Goal: Task Accomplishment & Management: Manage account settings

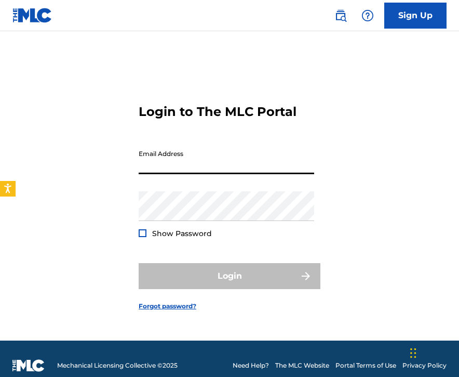
click at [188, 167] on input "Email Address" at bounding box center [227, 159] width 176 height 30
type input "[EMAIL_ADDRESS][DOMAIN_NAME]"
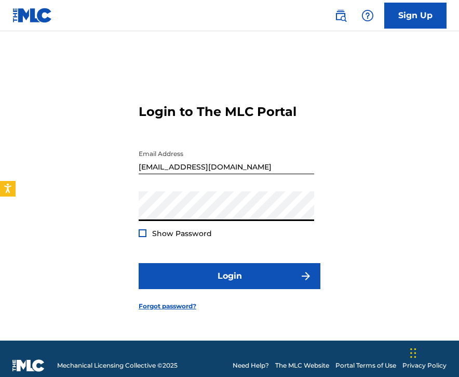
click at [139, 263] on button "Login" at bounding box center [230, 276] width 182 height 26
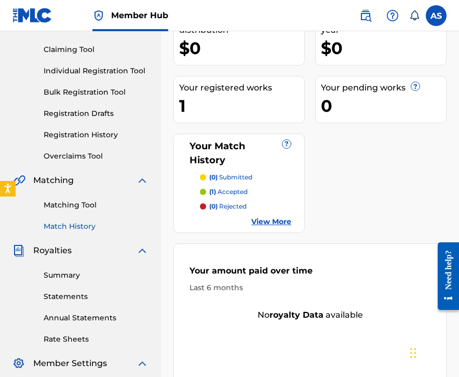
scroll to position [168, 0]
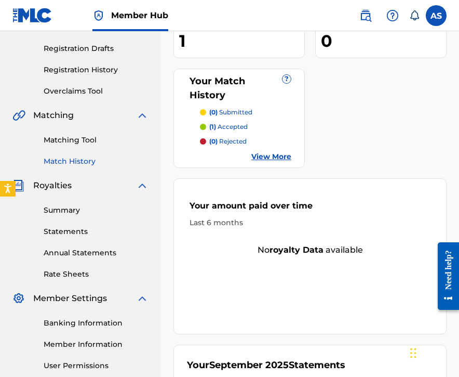
click at [76, 156] on link "Match History" at bounding box center [96, 161] width 105 height 11
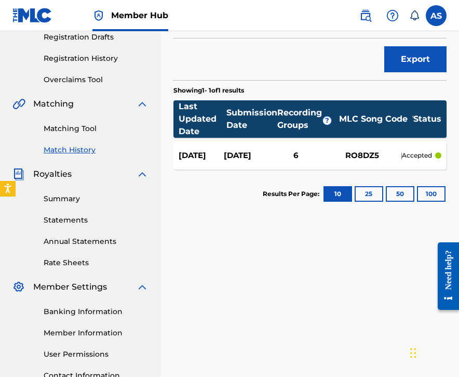
scroll to position [188, 0]
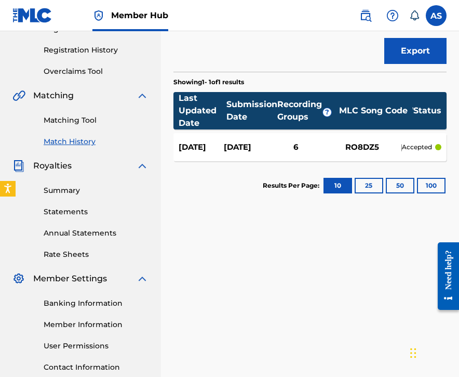
click at [346, 144] on div "RO8DZ5" at bounding box center [362, 147] width 78 height 12
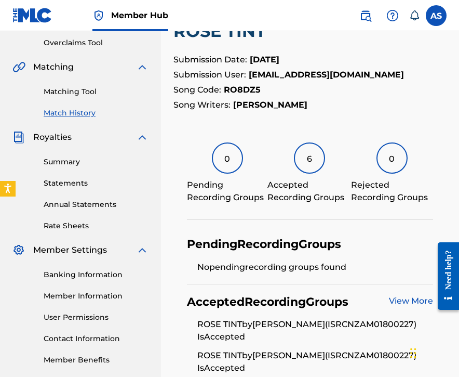
scroll to position [216, 0]
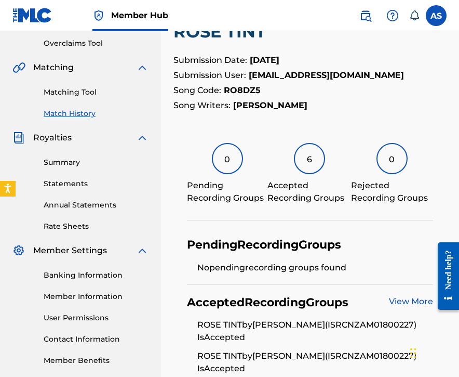
click at [307, 161] on div "6" at bounding box center [309, 158] width 31 height 31
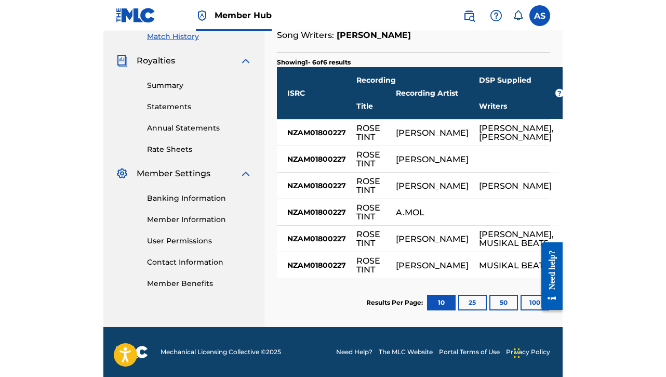
scroll to position [268, 0]
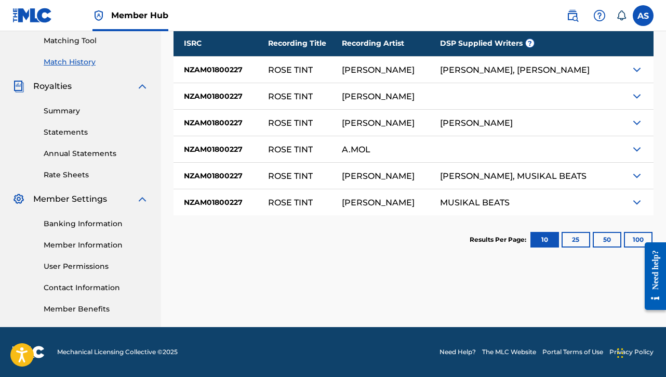
click at [367, 73] on div at bounding box center [635, 70] width 38 height 26
click at [367, 64] on div at bounding box center [635, 70] width 38 height 26
click at [367, 68] on img at bounding box center [637, 69] width 12 height 12
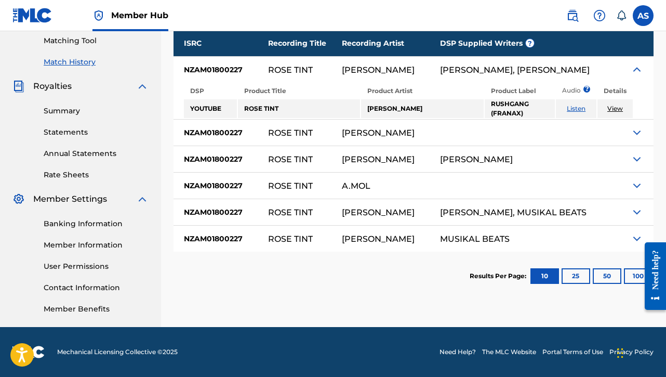
click at [367, 135] on img at bounding box center [637, 132] width 12 height 12
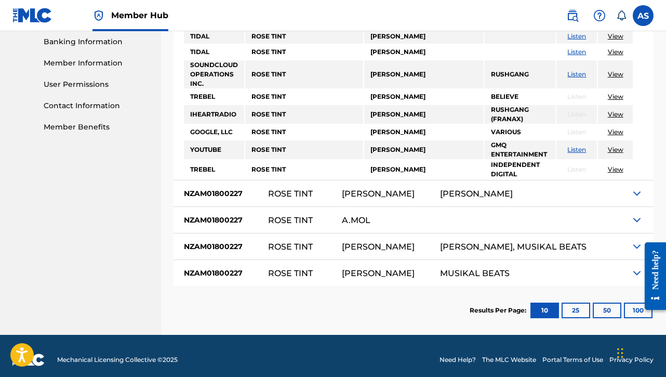
scroll to position [457, 0]
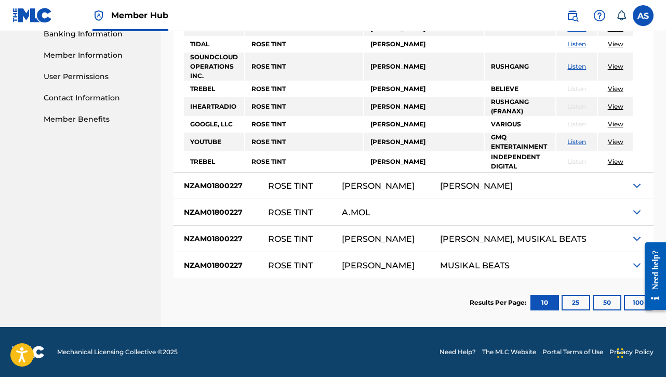
click at [367, 182] on img at bounding box center [637, 185] width 12 height 12
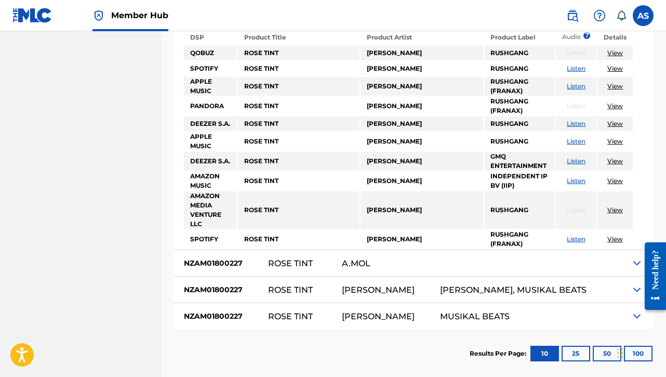
scroll to position [682, 0]
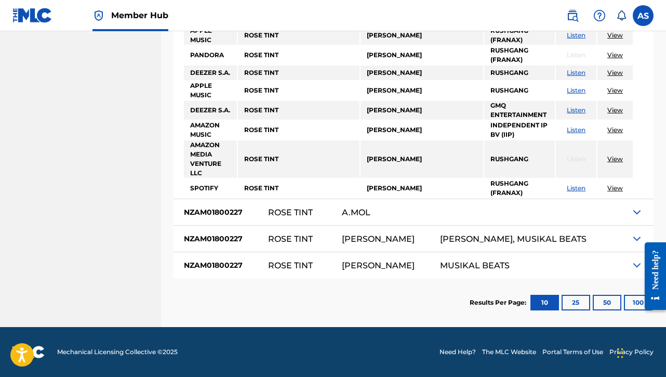
click at [367, 215] on img at bounding box center [637, 212] width 12 height 12
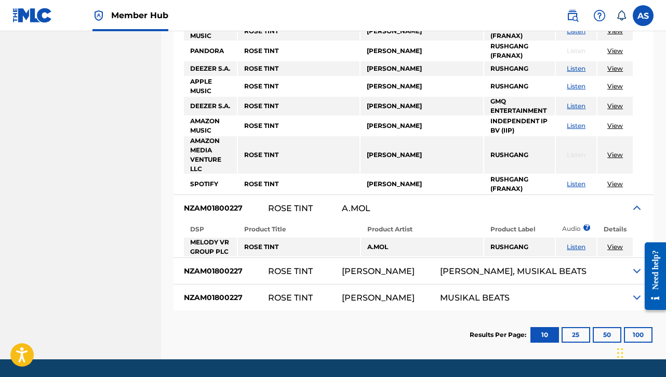
scroll to position [718, 0]
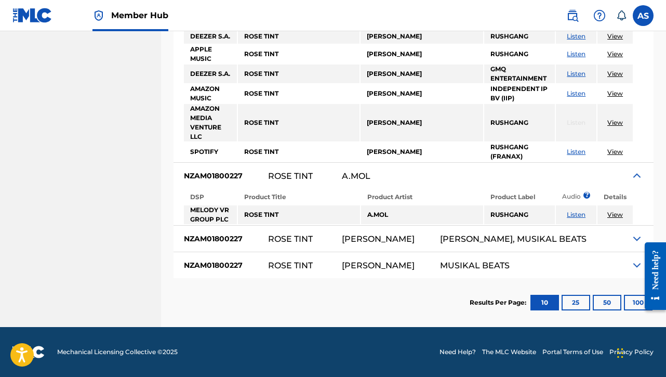
click at [367, 235] on div at bounding box center [635, 239] width 38 height 26
click at [367, 237] on div at bounding box center [635, 239] width 38 height 26
click at [367, 236] on img at bounding box center [637, 238] width 12 height 12
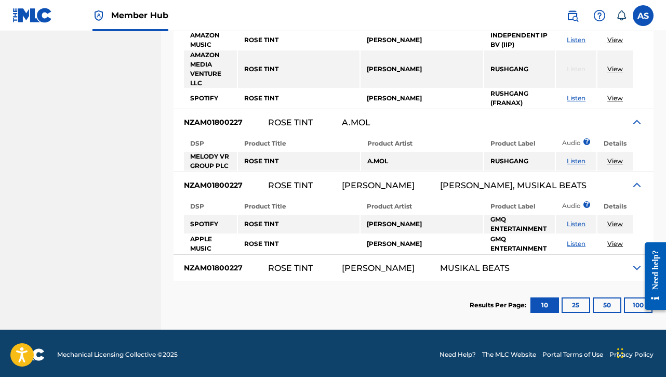
scroll to position [774, 0]
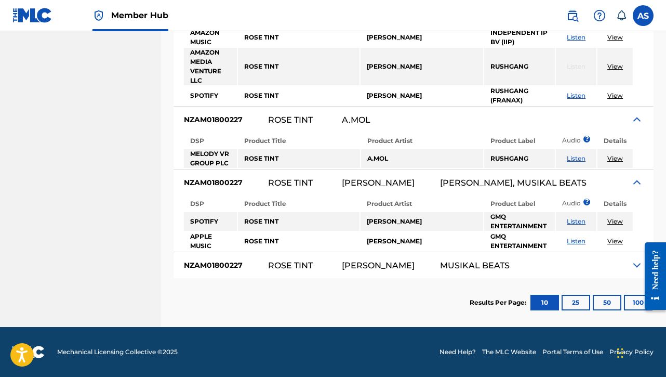
click at [367, 261] on img at bounding box center [637, 265] width 12 height 12
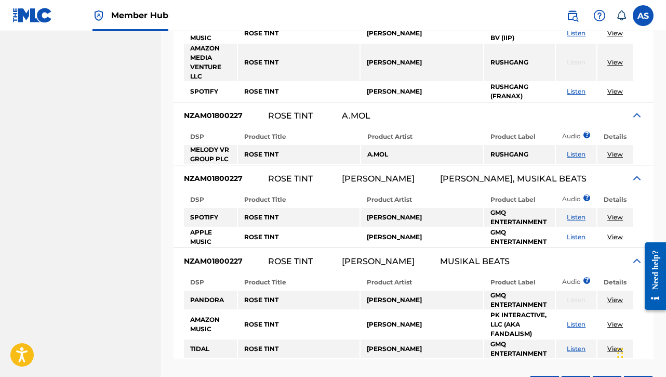
click at [367, 261] on img at bounding box center [637, 261] width 12 height 12
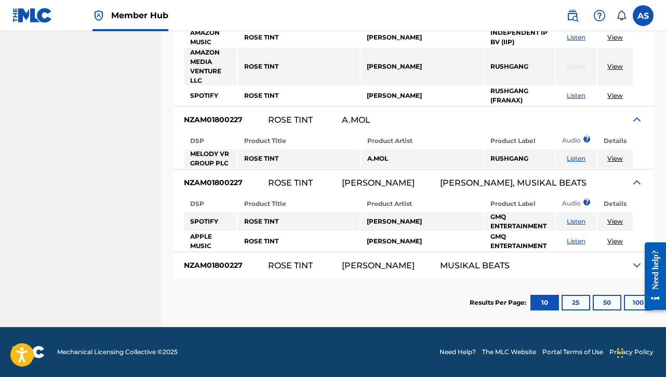
click at [367, 261] on img at bounding box center [637, 265] width 12 height 12
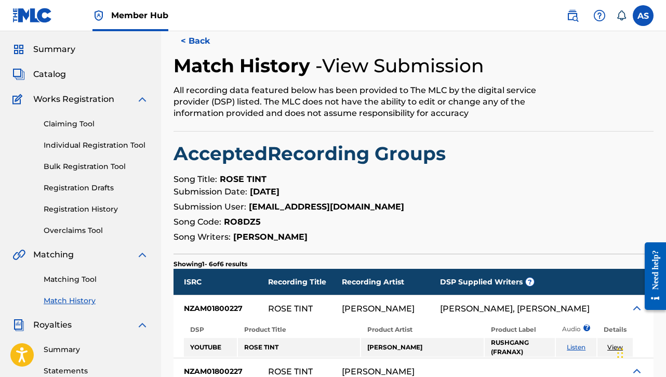
scroll to position [70, 0]
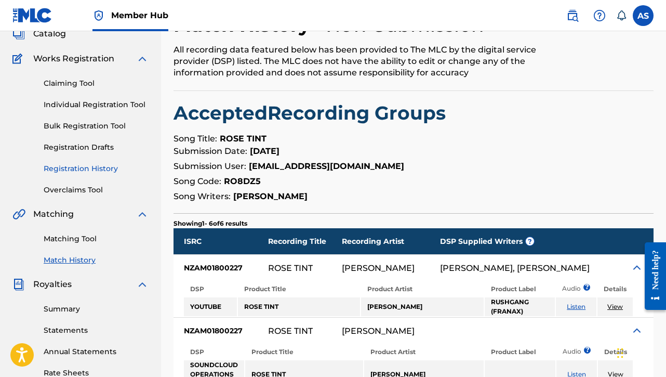
click at [68, 172] on link "Registration History" at bounding box center [96, 168] width 105 height 11
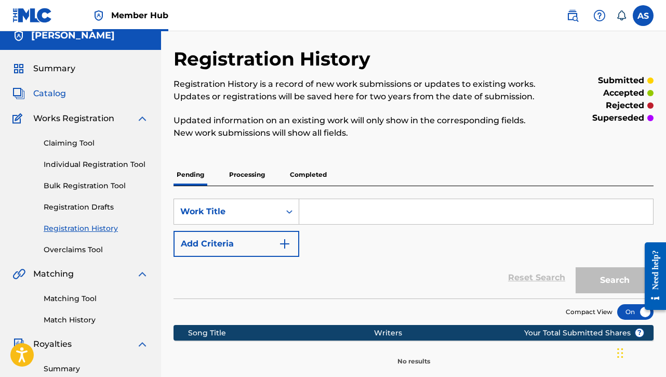
scroll to position [8, 0]
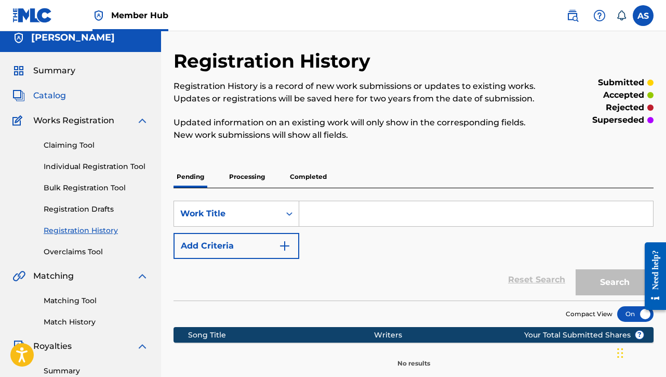
click at [57, 99] on span "Catalog" at bounding box center [49, 95] width 33 height 12
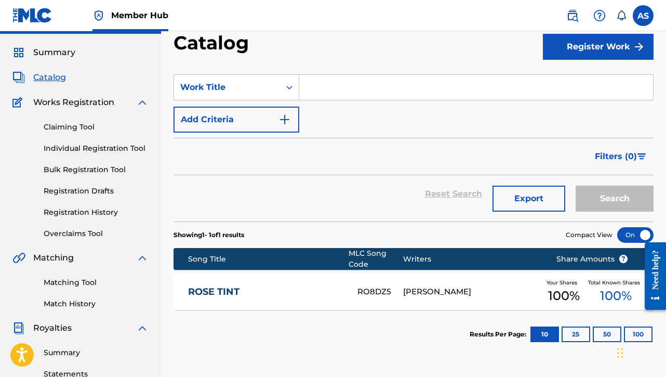
scroll to position [57, 0]
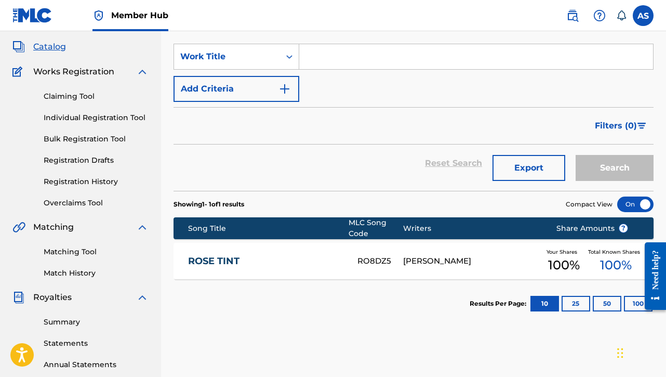
click at [352, 263] on div "ROSE TINT" at bounding box center [273, 261] width 170 height 12
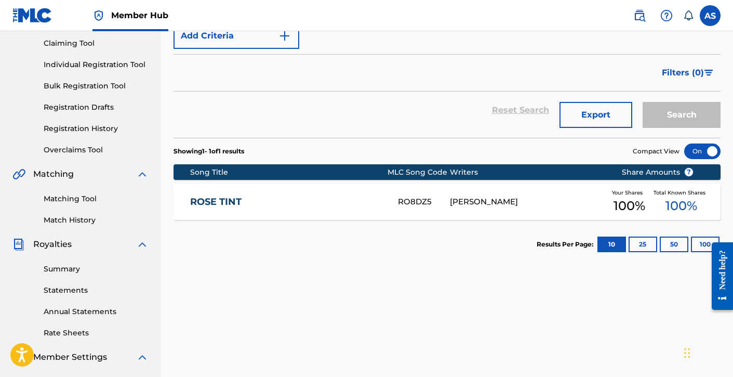
scroll to position [128, 0]
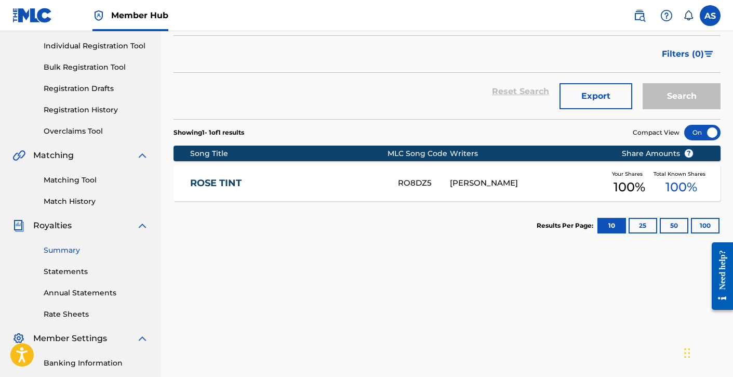
click at [69, 254] on link "Summary" at bounding box center [96, 250] width 105 height 11
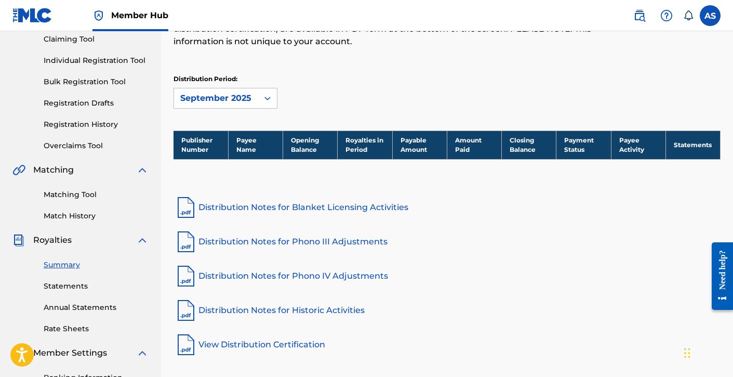
scroll to position [138, 0]
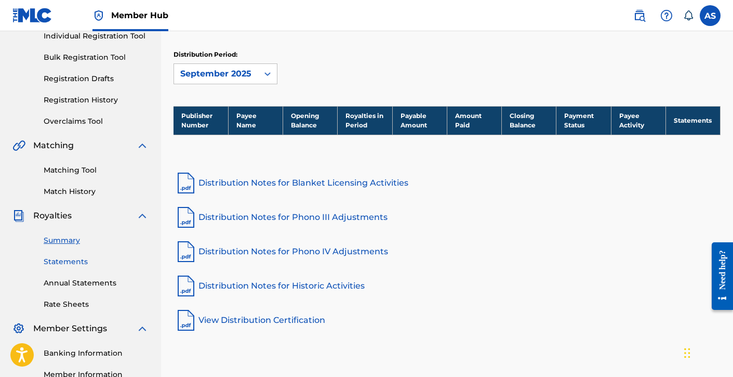
click at [75, 265] on link "Statements" at bounding box center [96, 261] width 105 height 11
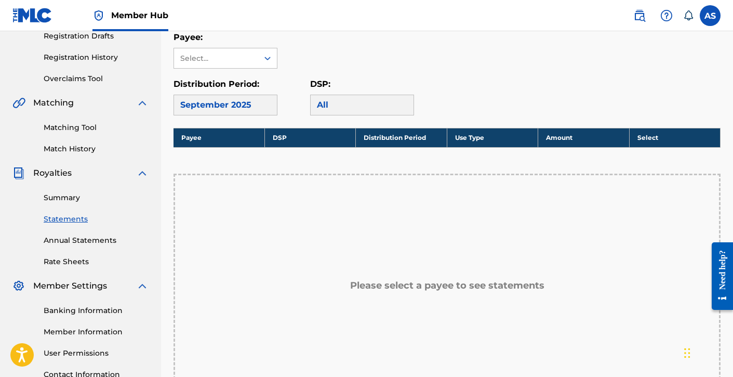
scroll to position [179, 0]
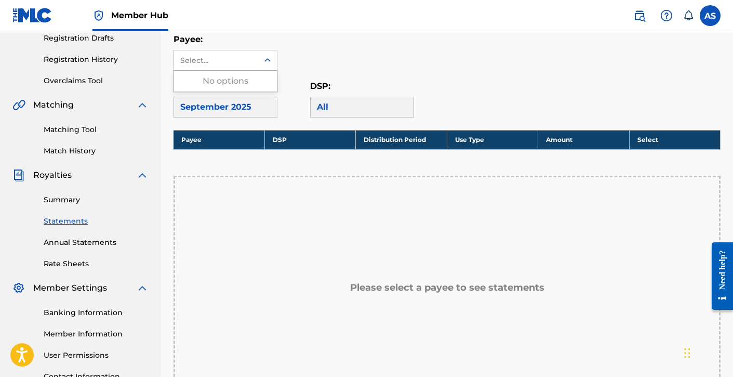
click at [233, 65] on div "Select..." at bounding box center [215, 60] width 71 height 11
click at [246, 94] on div "Distribution Period: [DATE]" at bounding box center [226, 98] width 104 height 37
click at [246, 113] on div "September 2025" at bounding box center [226, 107] width 104 height 21
click at [339, 109] on div "All" at bounding box center [362, 107] width 104 height 21
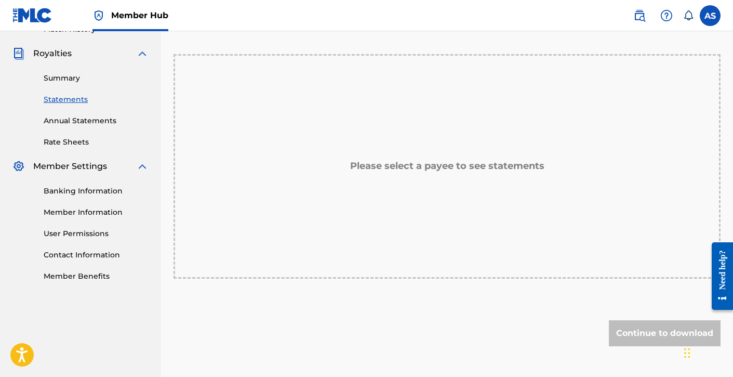
scroll to position [342, 0]
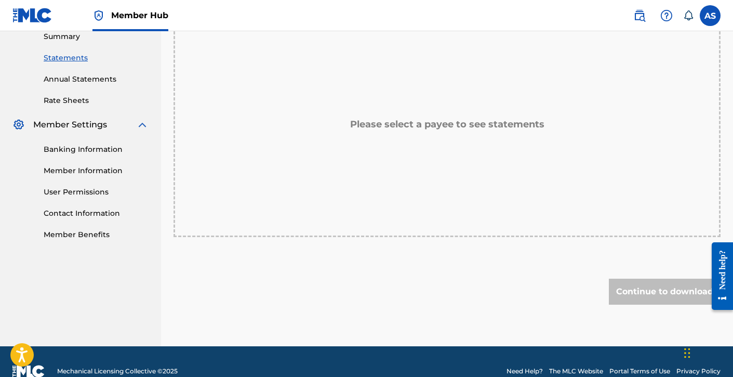
click at [349, 135] on div "Please select a payee to see statements" at bounding box center [447, 124] width 547 height 224
click at [367, 129] on h5 "Please select a payee to see statements" at bounding box center [447, 124] width 194 height 12
click at [367, 302] on div "Continue to download" at bounding box center [665, 292] width 112 height 26
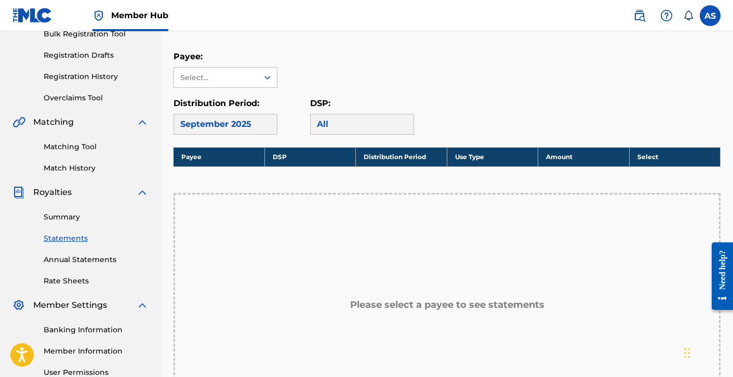
scroll to position [137, 0]
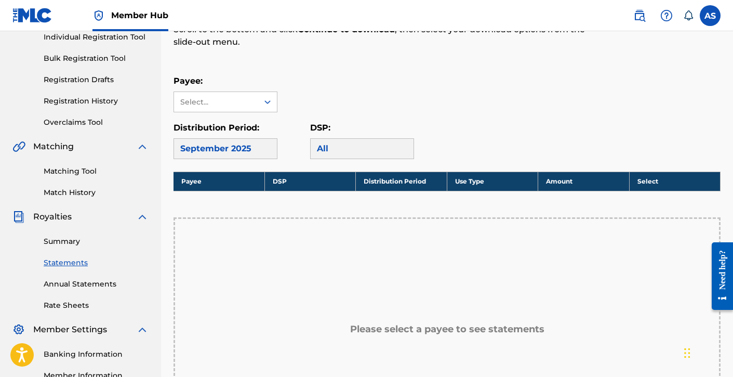
click at [367, 178] on th "Select" at bounding box center [674, 180] width 91 height 19
click at [367, 166] on div "Royalty Statements Select your desired payee from the Payee drop-down menu. The…" at bounding box center [447, 235] width 547 height 631
click at [355, 156] on div "All" at bounding box center [362, 148] width 104 height 21
click at [349, 153] on div "All" at bounding box center [362, 148] width 104 height 21
click at [252, 151] on div "September 2025" at bounding box center [226, 148] width 104 height 21
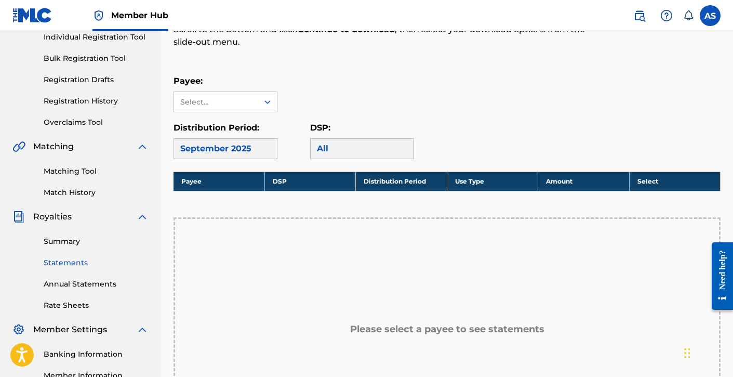
click at [252, 115] on div "Payee: Select... Distribution Period: [DATE] DSP: All" at bounding box center [447, 117] width 547 height 84
click at [268, 105] on icon at bounding box center [267, 102] width 10 height 10
click at [259, 134] on p "Distribution Period:" at bounding box center [226, 128] width 104 height 12
click at [272, 96] on div at bounding box center [267, 102] width 19 height 19
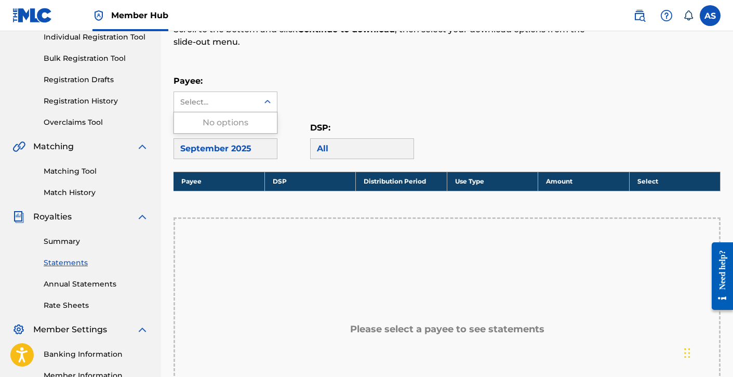
click at [265, 121] on div "No options" at bounding box center [225, 122] width 103 height 21
click at [78, 289] on link "Annual Statements" at bounding box center [96, 284] width 105 height 11
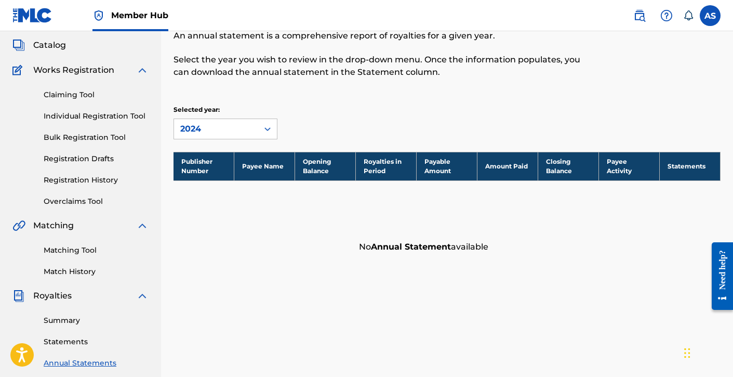
scroll to position [98, 0]
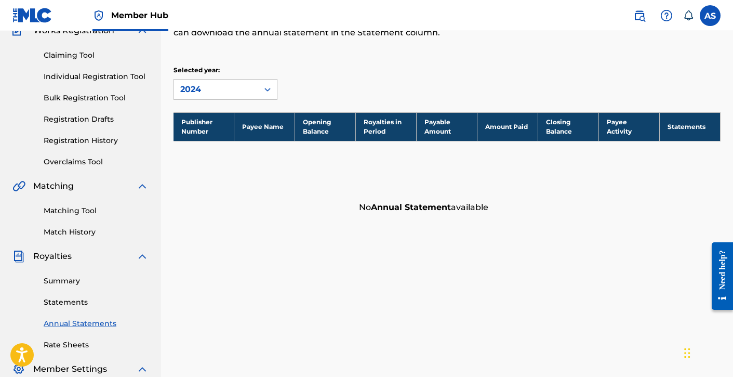
click at [238, 77] on div "Selected year: 2024" at bounding box center [226, 82] width 104 height 34
click at [238, 90] on div "2024" at bounding box center [216, 89] width 72 height 12
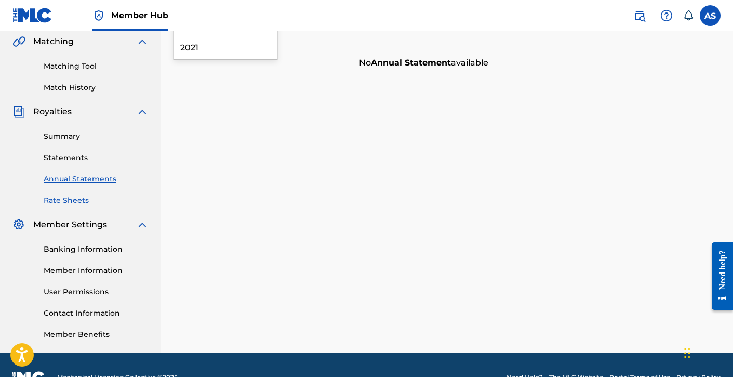
scroll to position [268, 0]
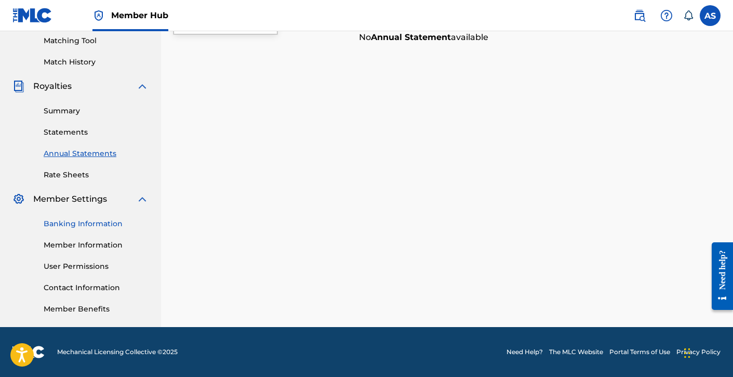
click at [102, 227] on link "Banking Information" at bounding box center [96, 223] width 105 height 11
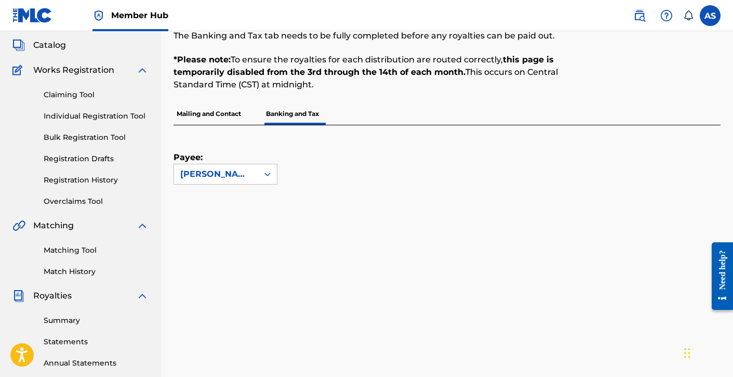
scroll to position [73, 0]
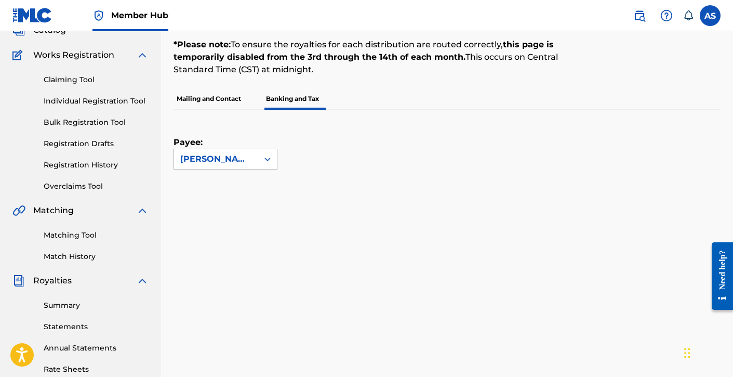
click at [227, 162] on div "[PERSON_NAME]" at bounding box center [216, 159] width 72 height 12
click at [327, 147] on div "Payee: Use Up and Down to choose options, press Enter to select the currently f…" at bounding box center [435, 139] width 522 height 59
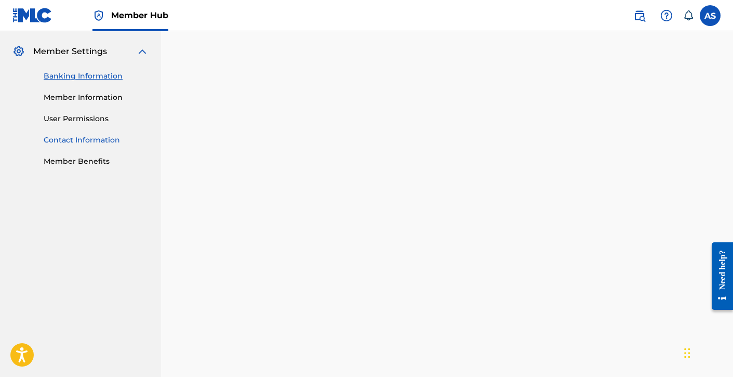
scroll to position [402, 0]
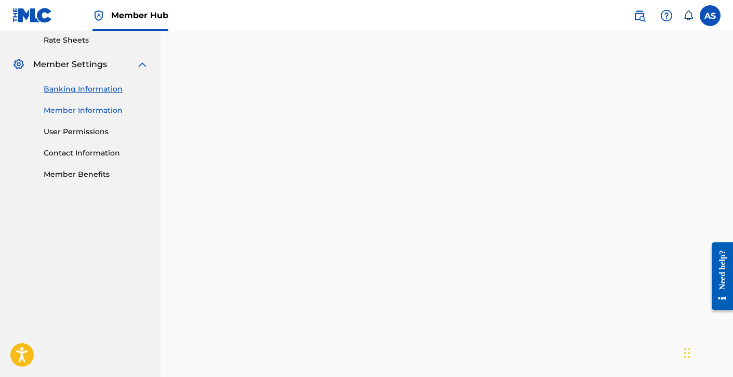
click at [91, 115] on link "Member Information" at bounding box center [96, 110] width 105 height 11
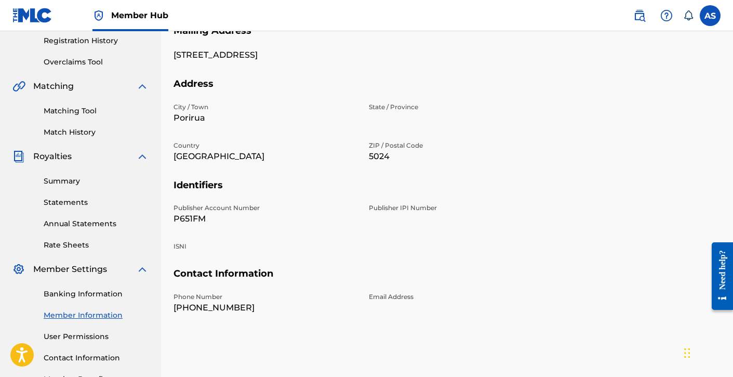
scroll to position [213, 0]
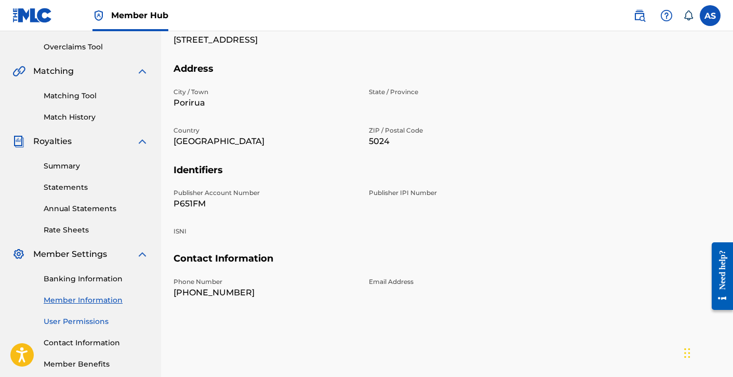
click at [100, 321] on link "User Permissions" at bounding box center [96, 321] width 105 height 11
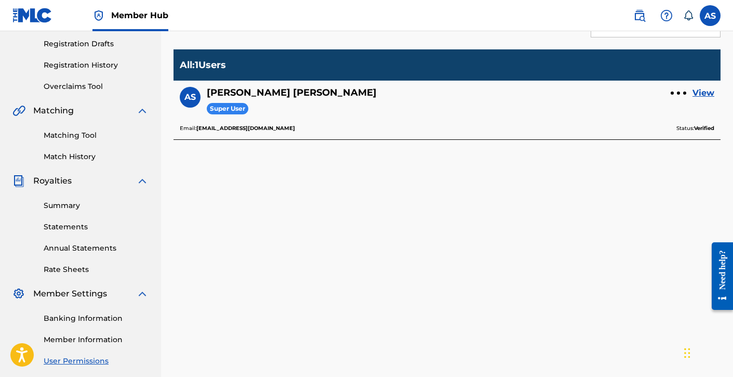
scroll to position [268, 0]
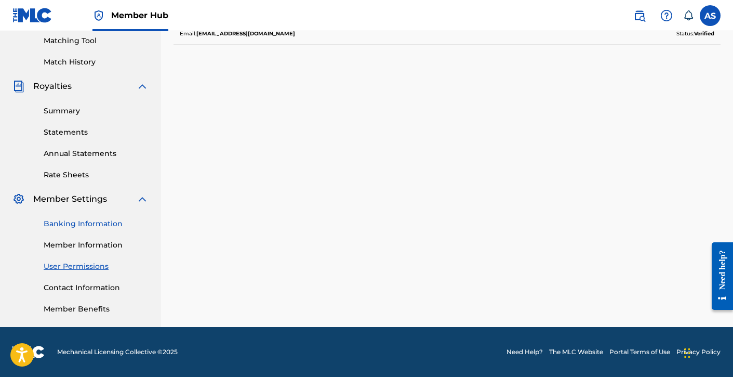
click at [84, 224] on link "Banking Information" at bounding box center [96, 223] width 105 height 11
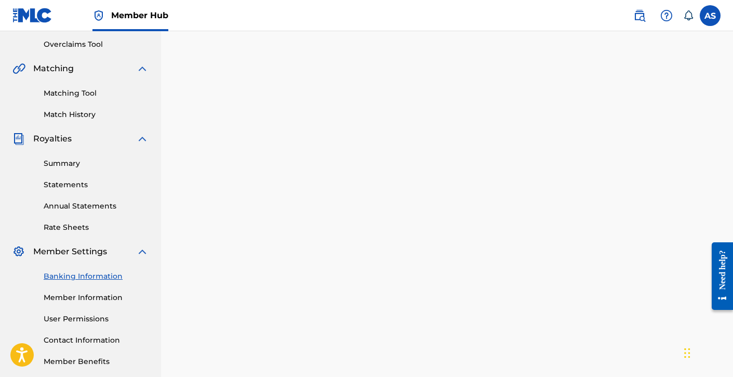
scroll to position [223, 0]
